Goal: Task Accomplishment & Management: Complete application form

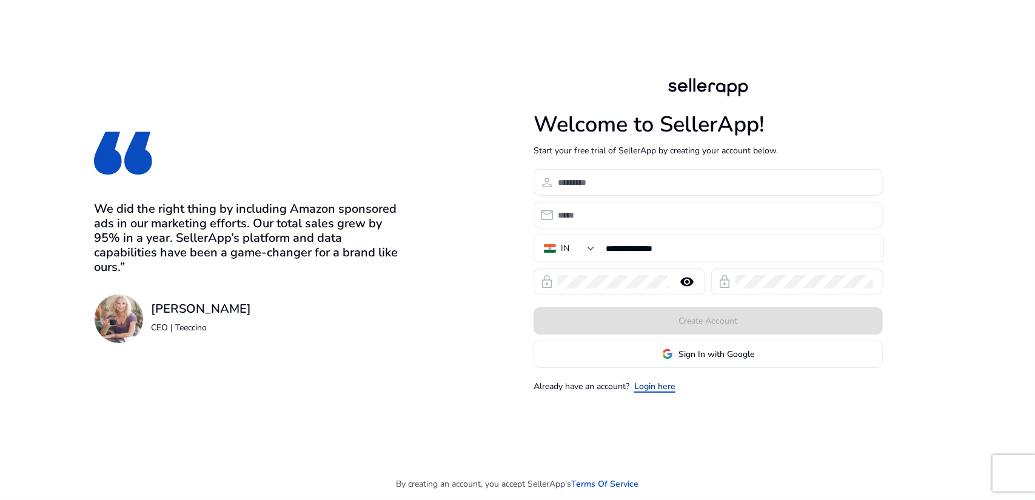
click at [657, 383] on link "Login here" at bounding box center [654, 386] width 41 height 13
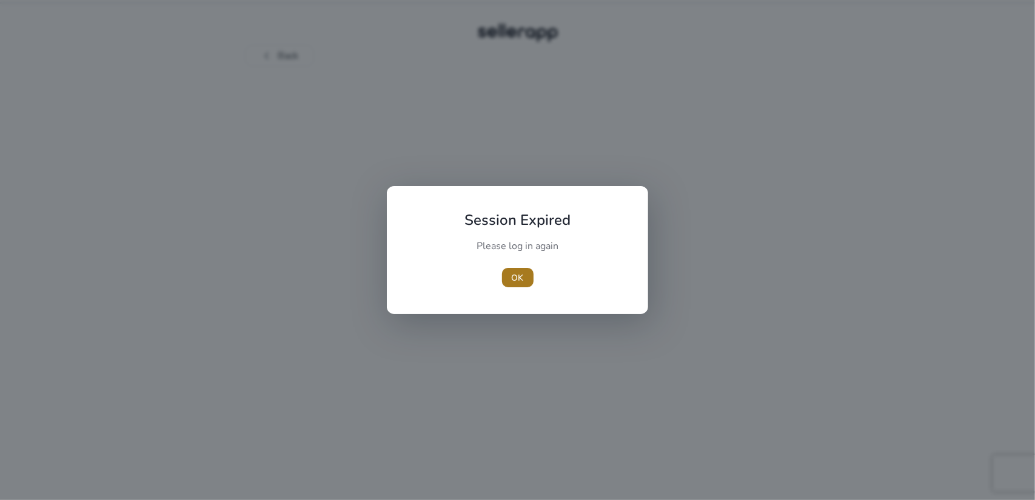
click at [516, 275] on span "OK" at bounding box center [518, 278] width 12 height 13
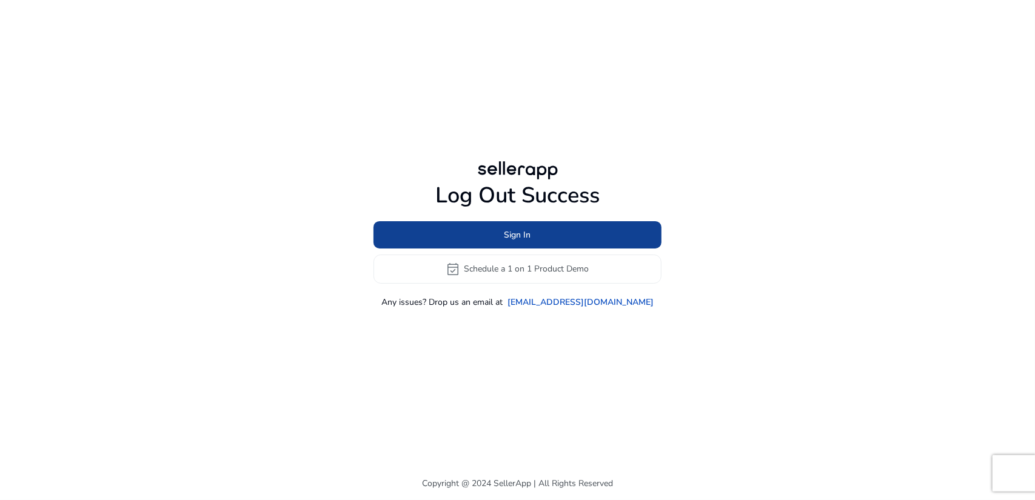
click at [512, 232] on span "Sign In" at bounding box center [518, 235] width 27 height 13
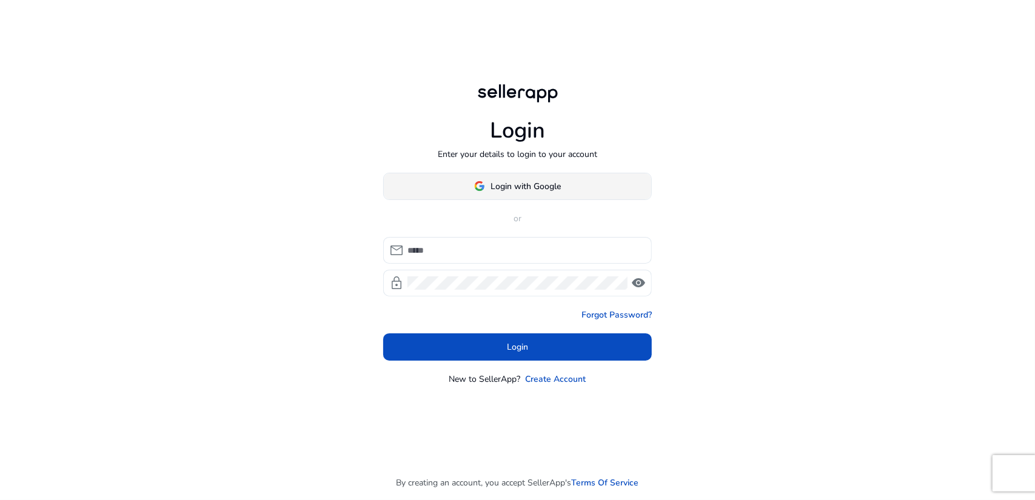
click at [511, 185] on span "Login with Google" at bounding box center [526, 186] width 70 height 13
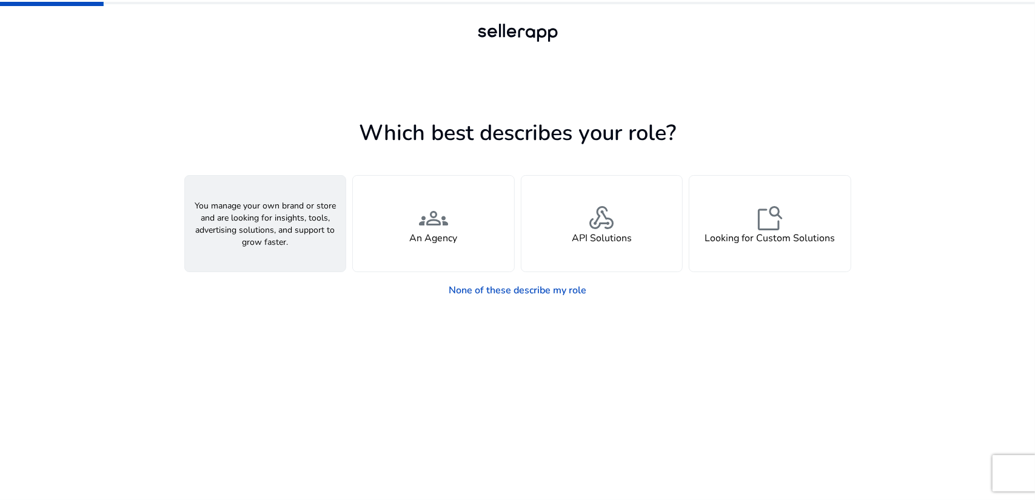
click at [280, 223] on span "person" at bounding box center [264, 218] width 29 height 29
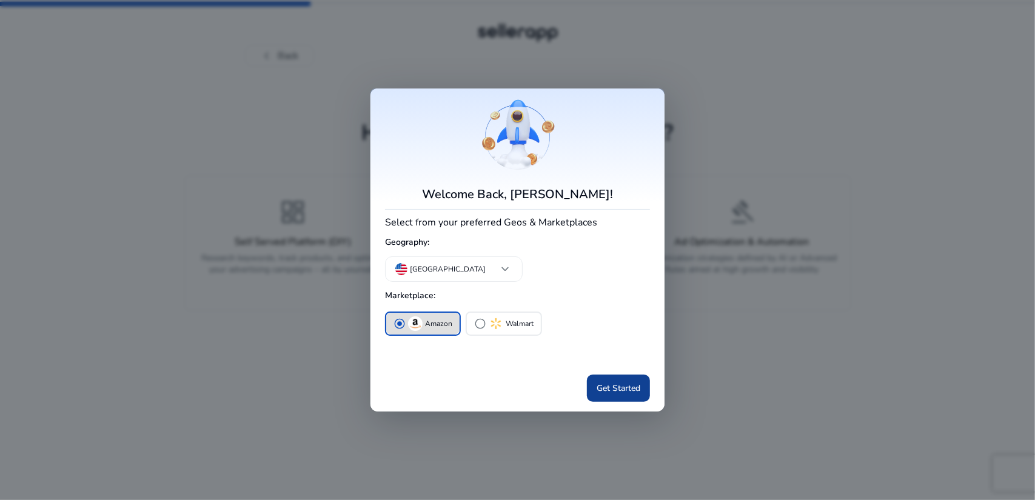
click at [621, 384] on span "Get Started" at bounding box center [619, 388] width 44 height 13
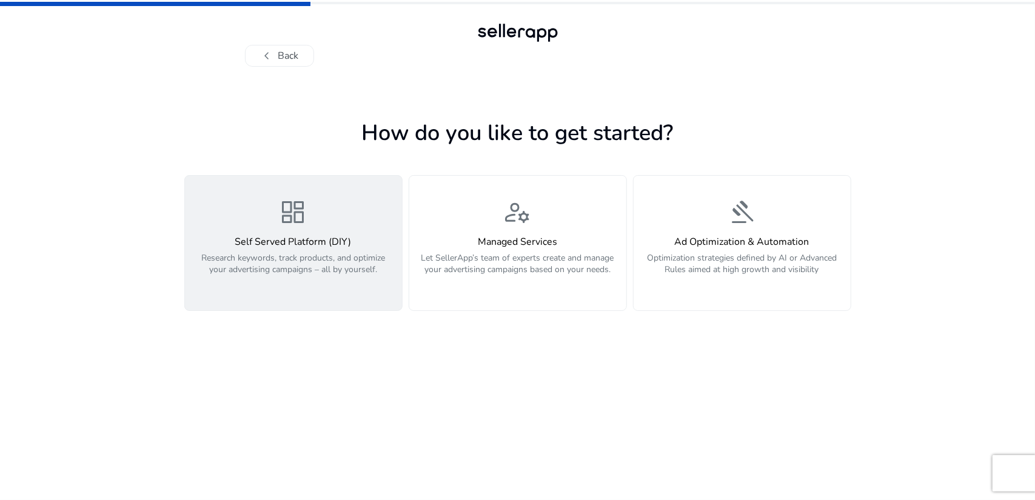
click at [303, 221] on span "dashboard" at bounding box center [293, 212] width 29 height 29
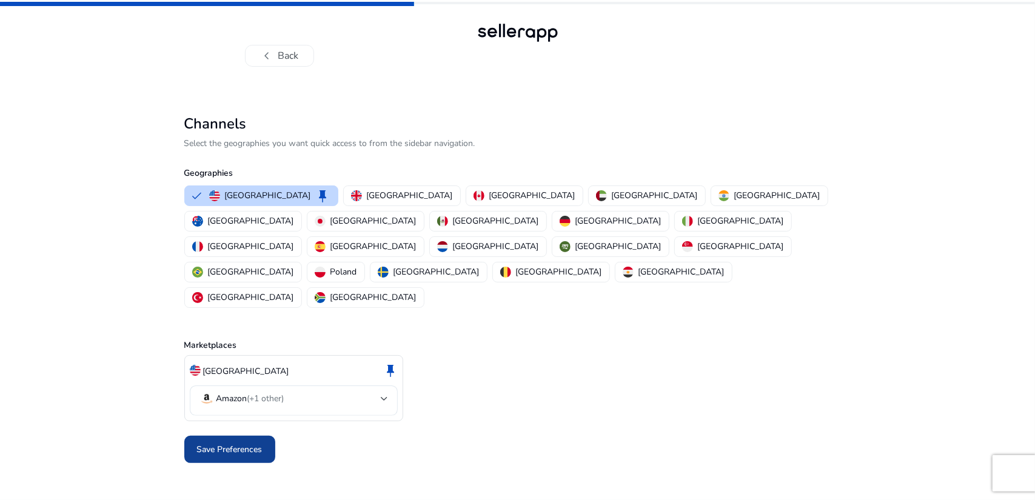
click at [224, 443] on span "Save Preferences" at bounding box center [230, 449] width 66 height 13
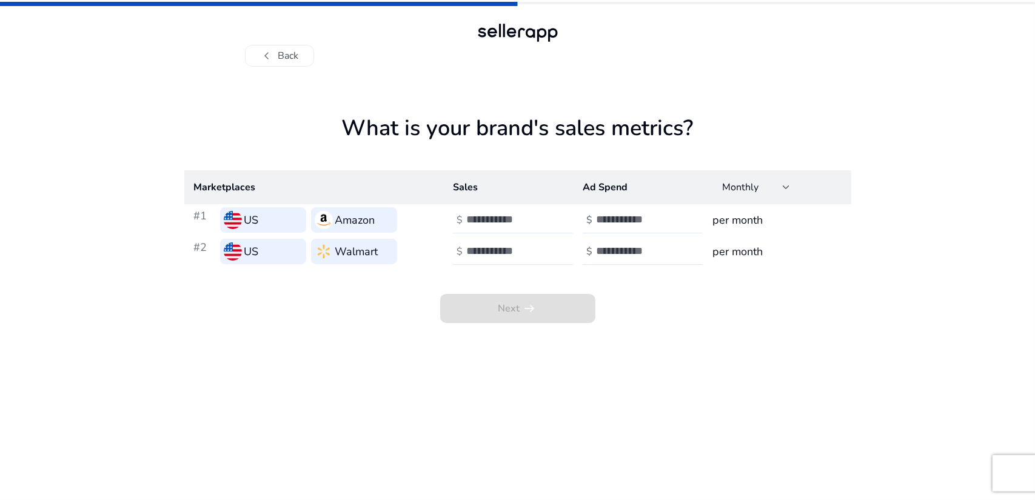
click at [489, 215] on input "number" at bounding box center [507, 219] width 82 height 13
type input "*"
click at [637, 220] on input "number" at bounding box center [637, 219] width 82 height 13
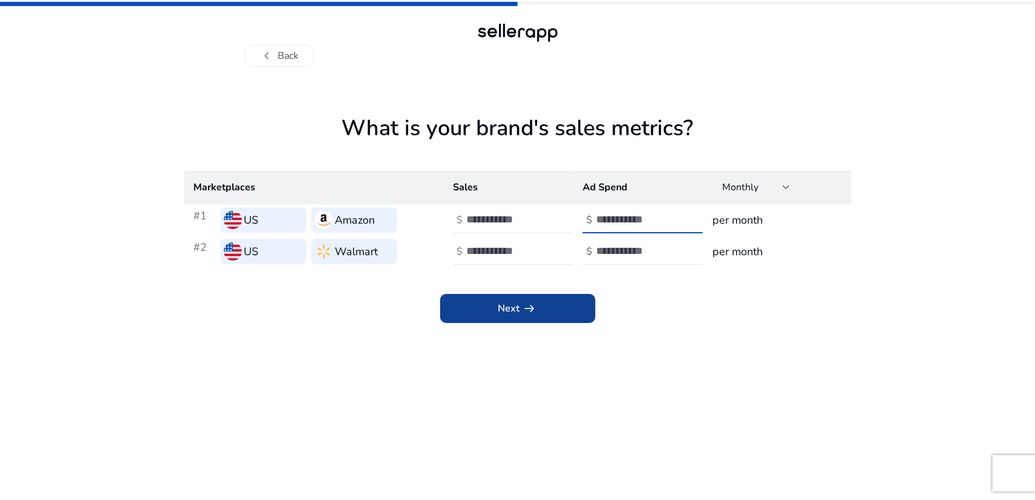
type input "*"
click at [535, 306] on span "arrow_right_alt" at bounding box center [530, 308] width 15 height 15
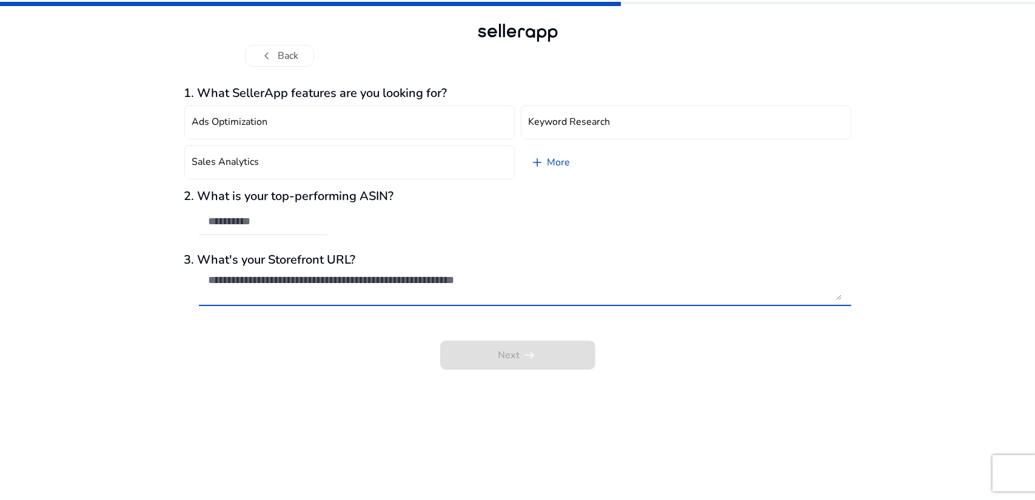
click at [425, 283] on textarea at bounding box center [525, 287] width 633 height 27
click at [439, 284] on textarea at bounding box center [525, 287] width 633 height 27
click at [478, 30] on div at bounding box center [517, 33] width 87 height 24
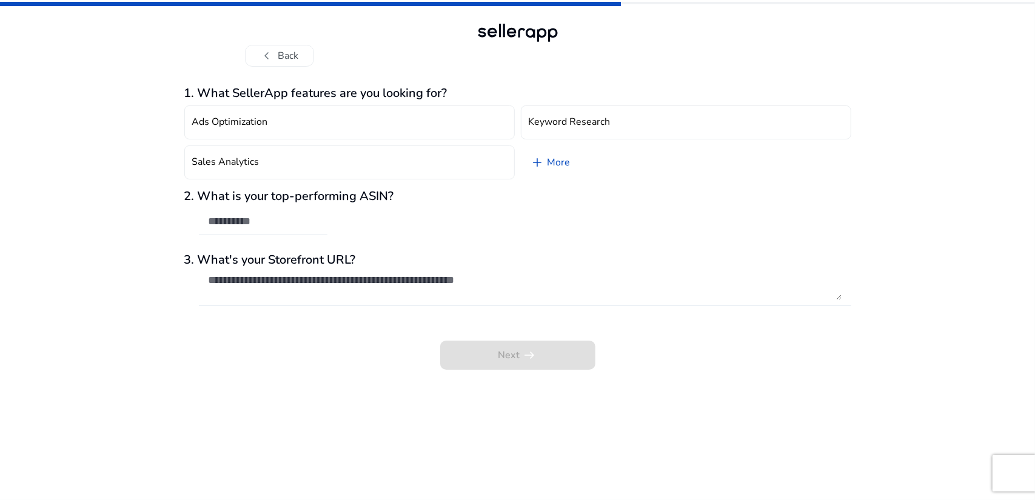
drag, startPoint x: 478, startPoint y: 30, endPoint x: 536, endPoint y: 30, distance: 57.6
click at [536, 30] on div at bounding box center [517, 33] width 87 height 24
